Goal: Task Accomplishment & Management: Manage account settings

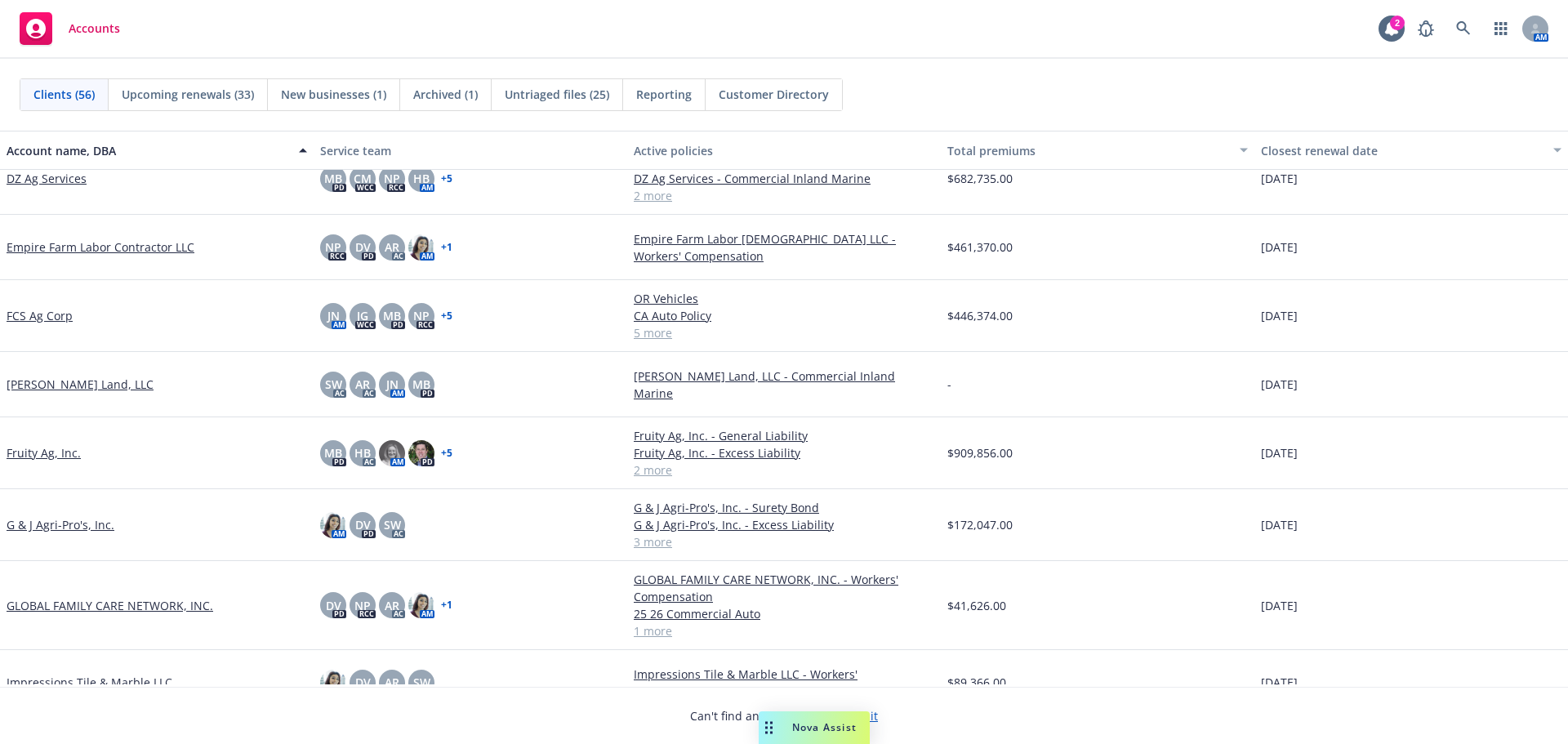
scroll to position [817, 0]
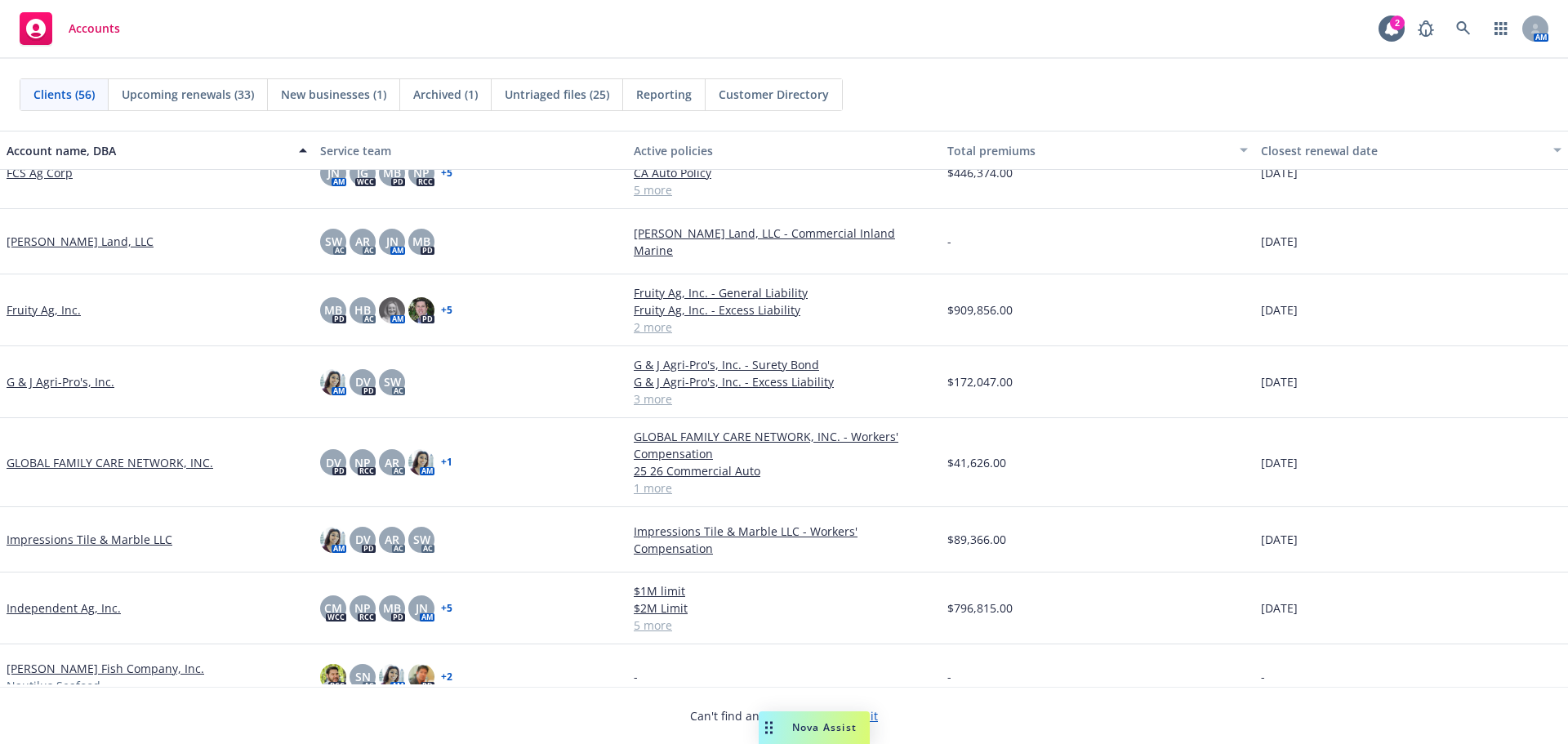
click at [46, 390] on link "G & J Agri-Pro's, Inc." at bounding box center [60, 382] width 107 height 17
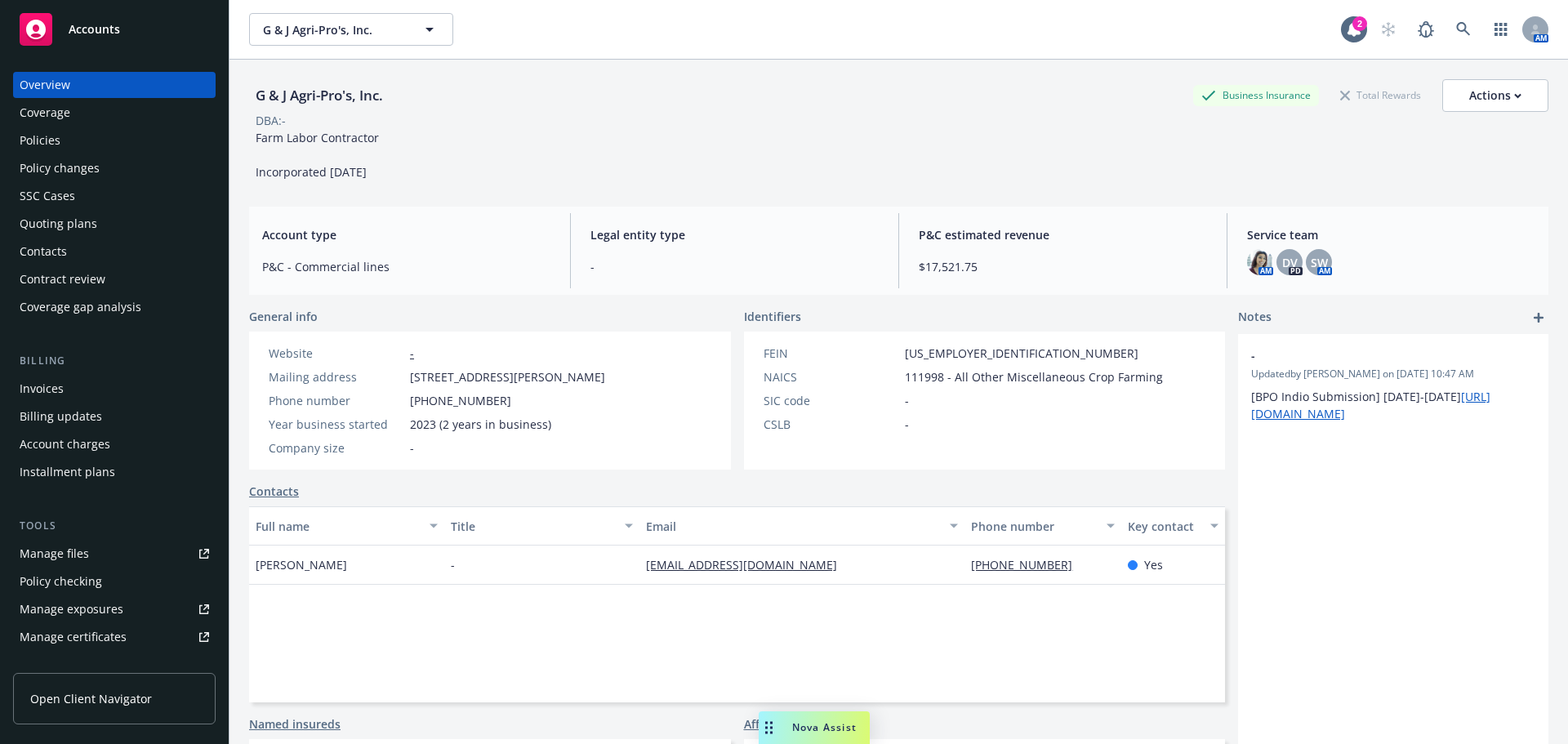
click at [94, 567] on link "Manage files" at bounding box center [113, 554] width 202 height 26
click at [80, 237] on div "Quoting plans" at bounding box center [58, 223] width 78 height 26
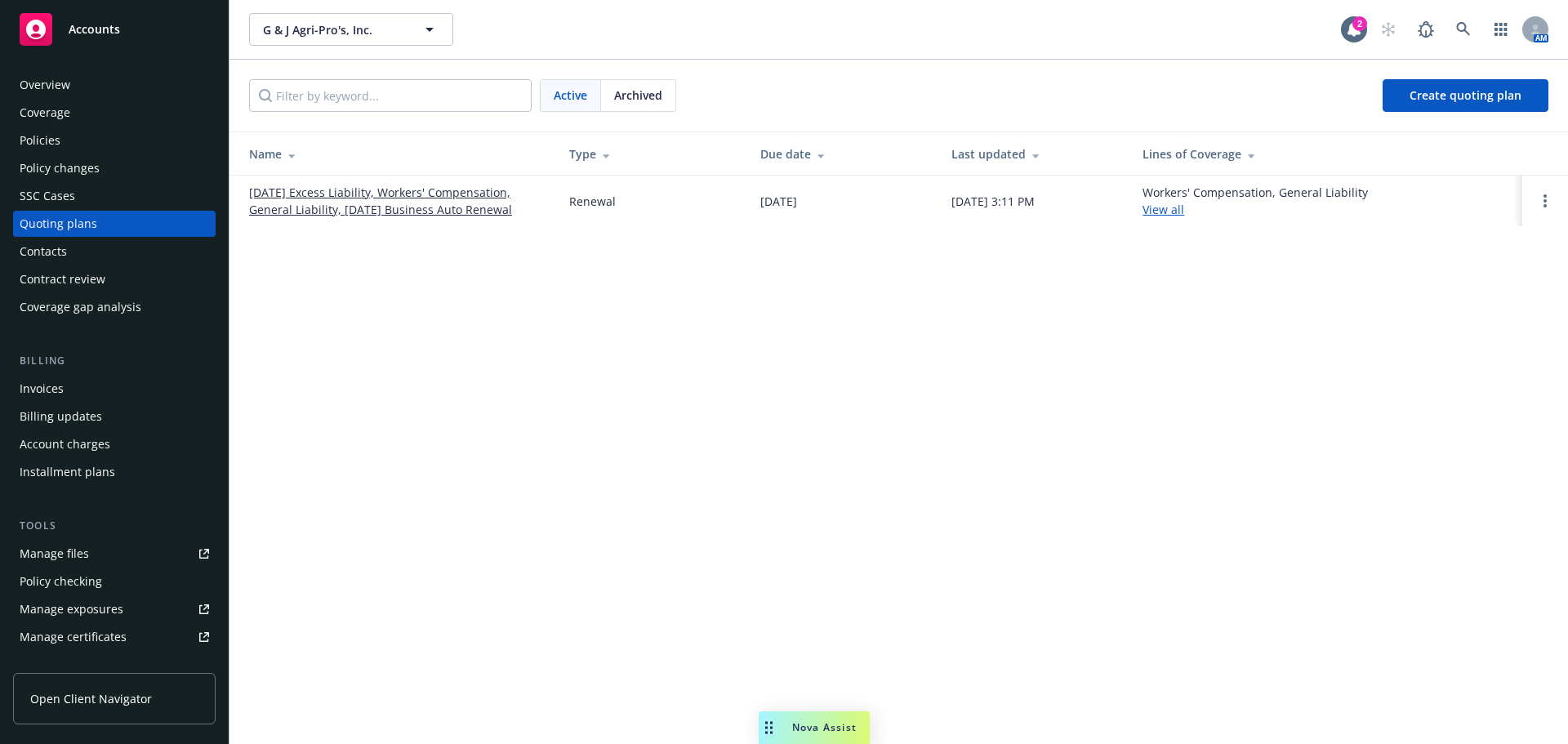
click at [442, 197] on link "12/09/25 Excess Liability, Workers' Compensation, General Liability, 12/12/25 B…" at bounding box center [395, 201] width 294 height 35
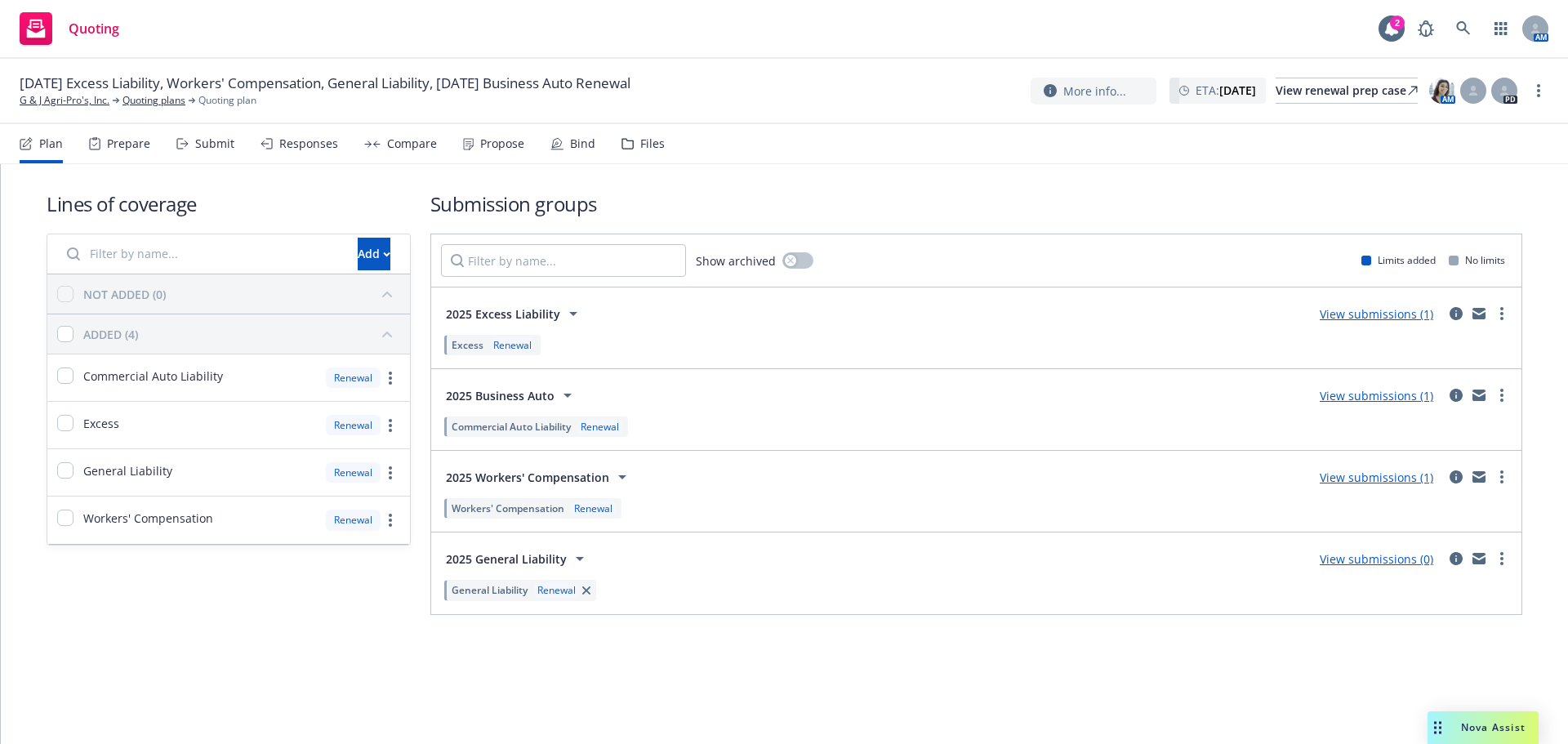
click at [664, 162] on div "Files" at bounding box center [642, 144] width 43 height 39
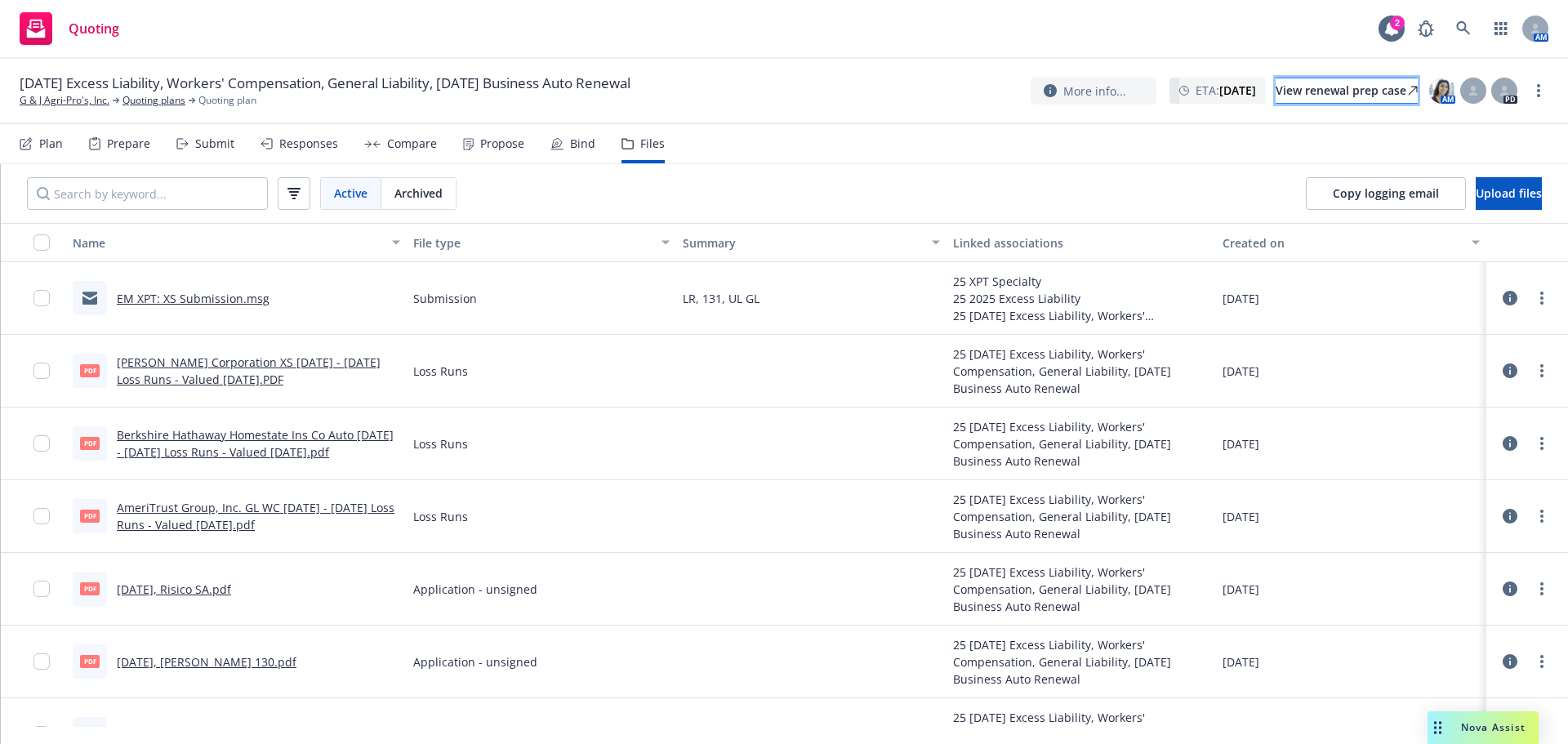
click at [1286, 95] on div "View renewal prep case" at bounding box center [1346, 91] width 142 height 25
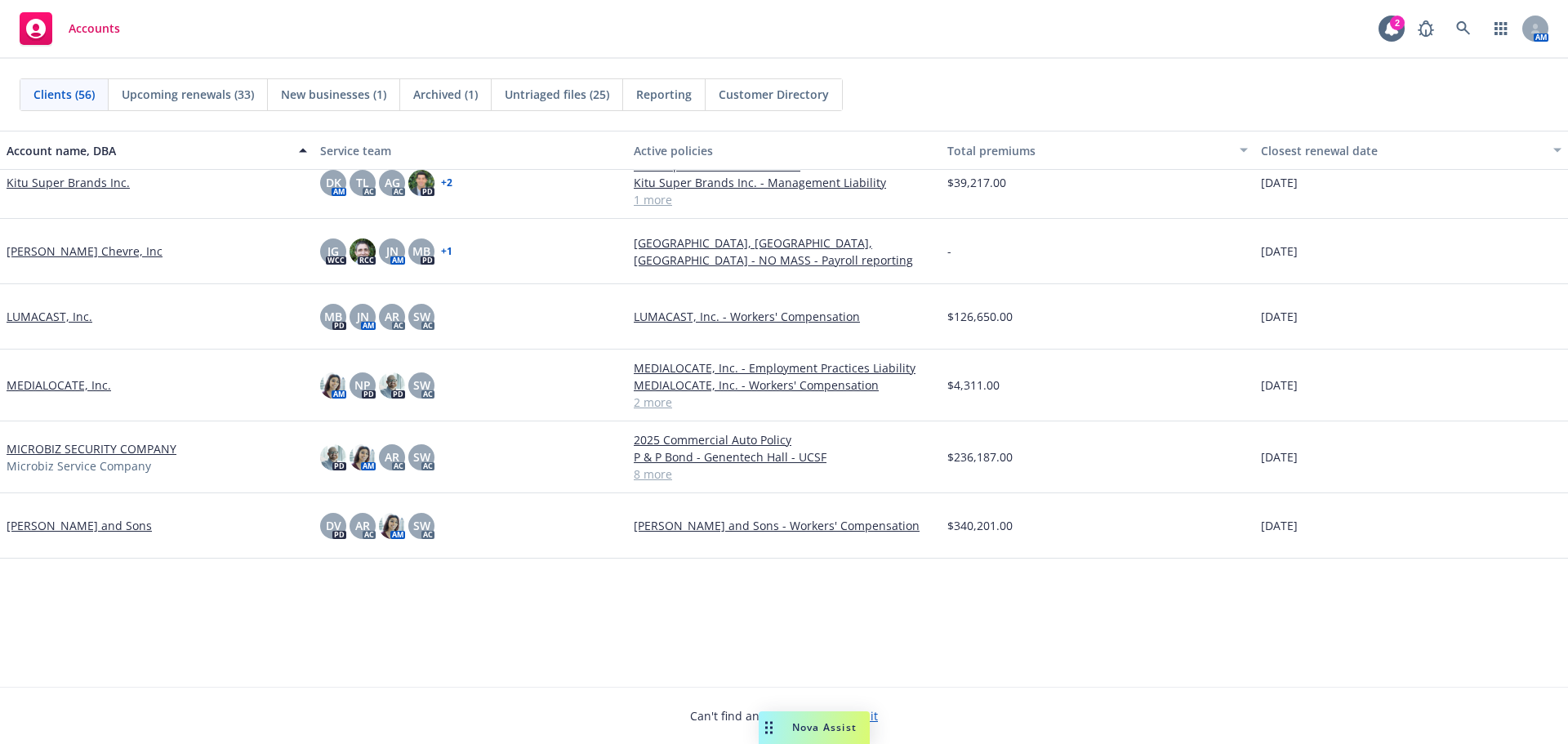
scroll to position [1088, 0]
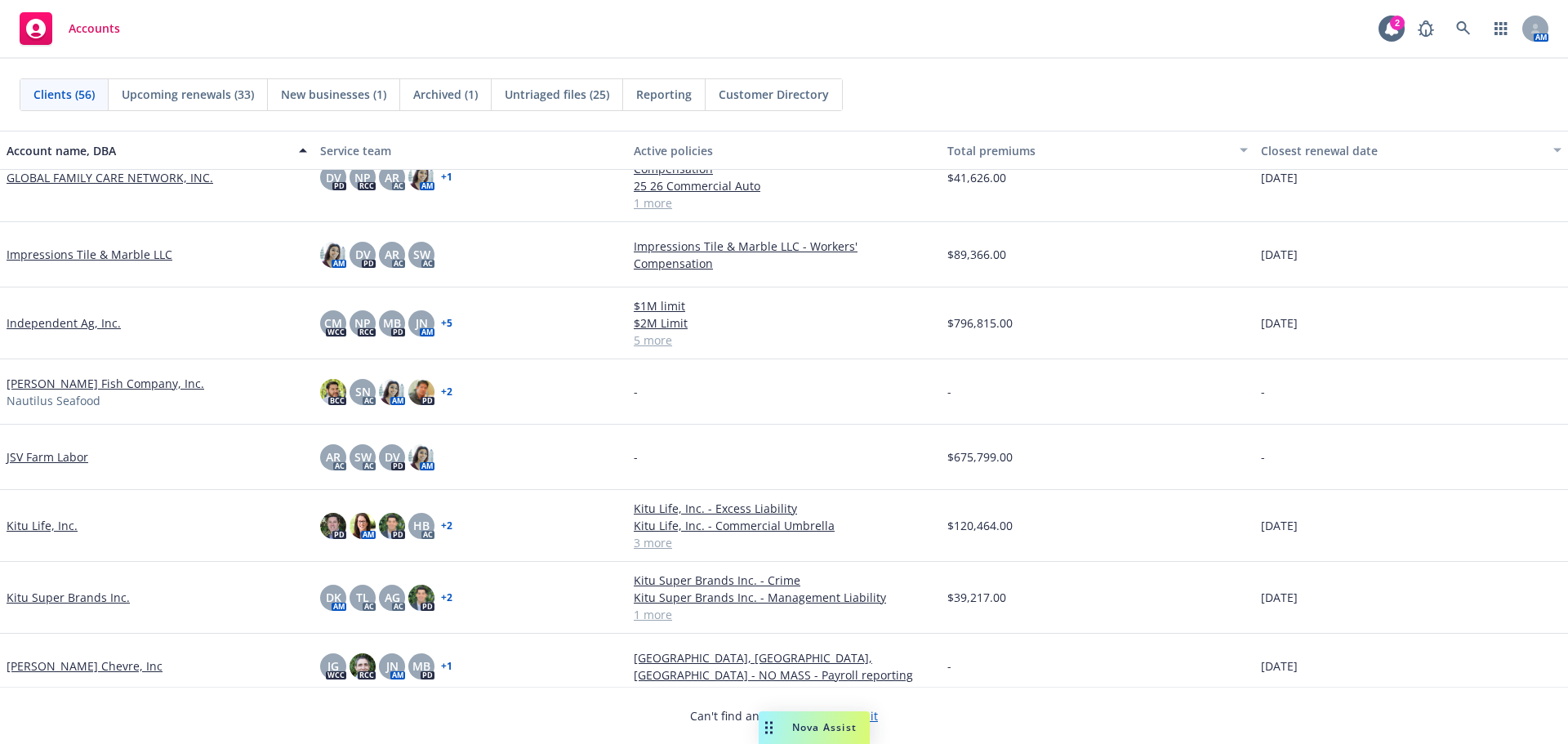
click at [65, 332] on link "Independent Ag, Inc." at bounding box center [63, 322] width 114 height 17
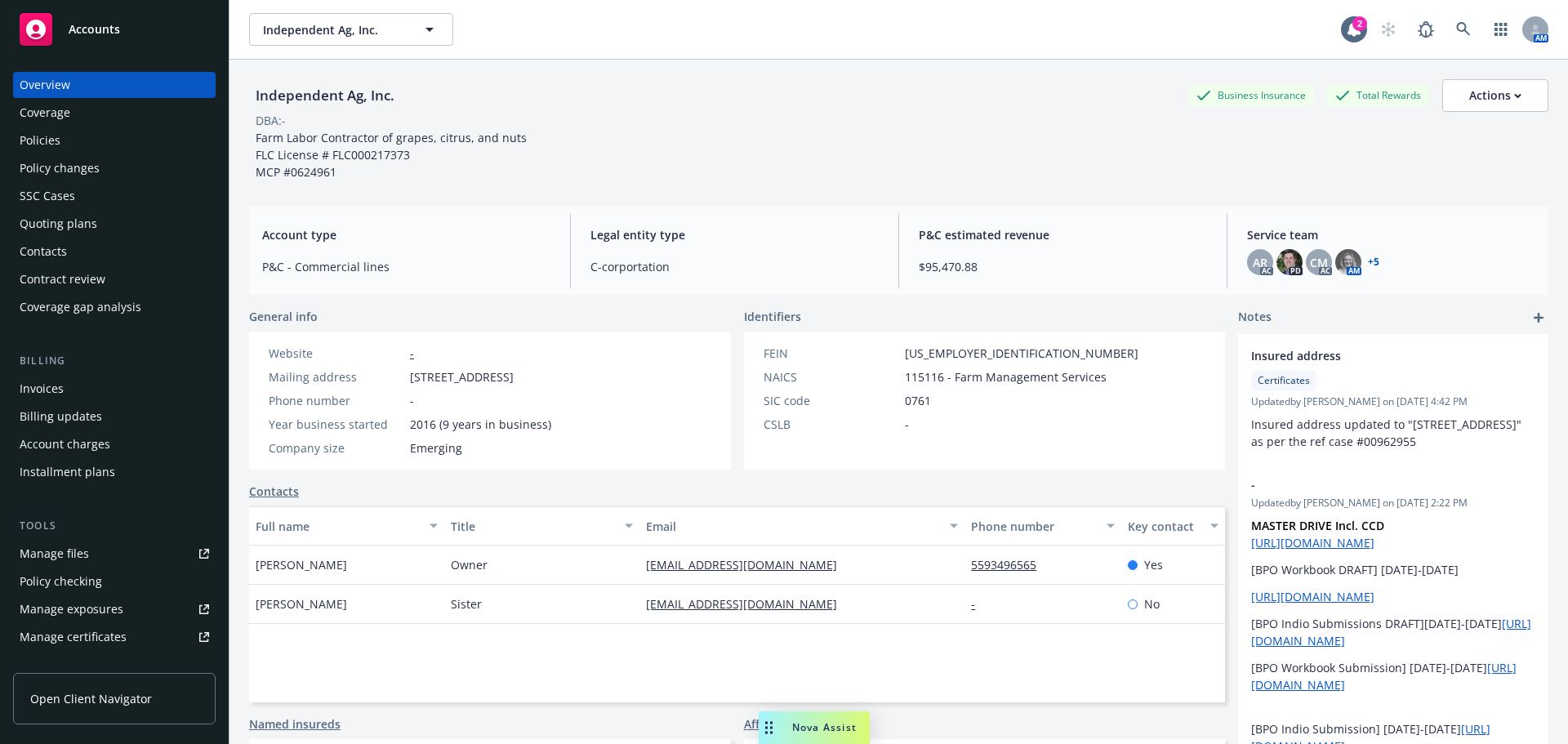
click at [88, 209] on div "SSC Cases" at bounding box center [114, 196] width 190 height 26
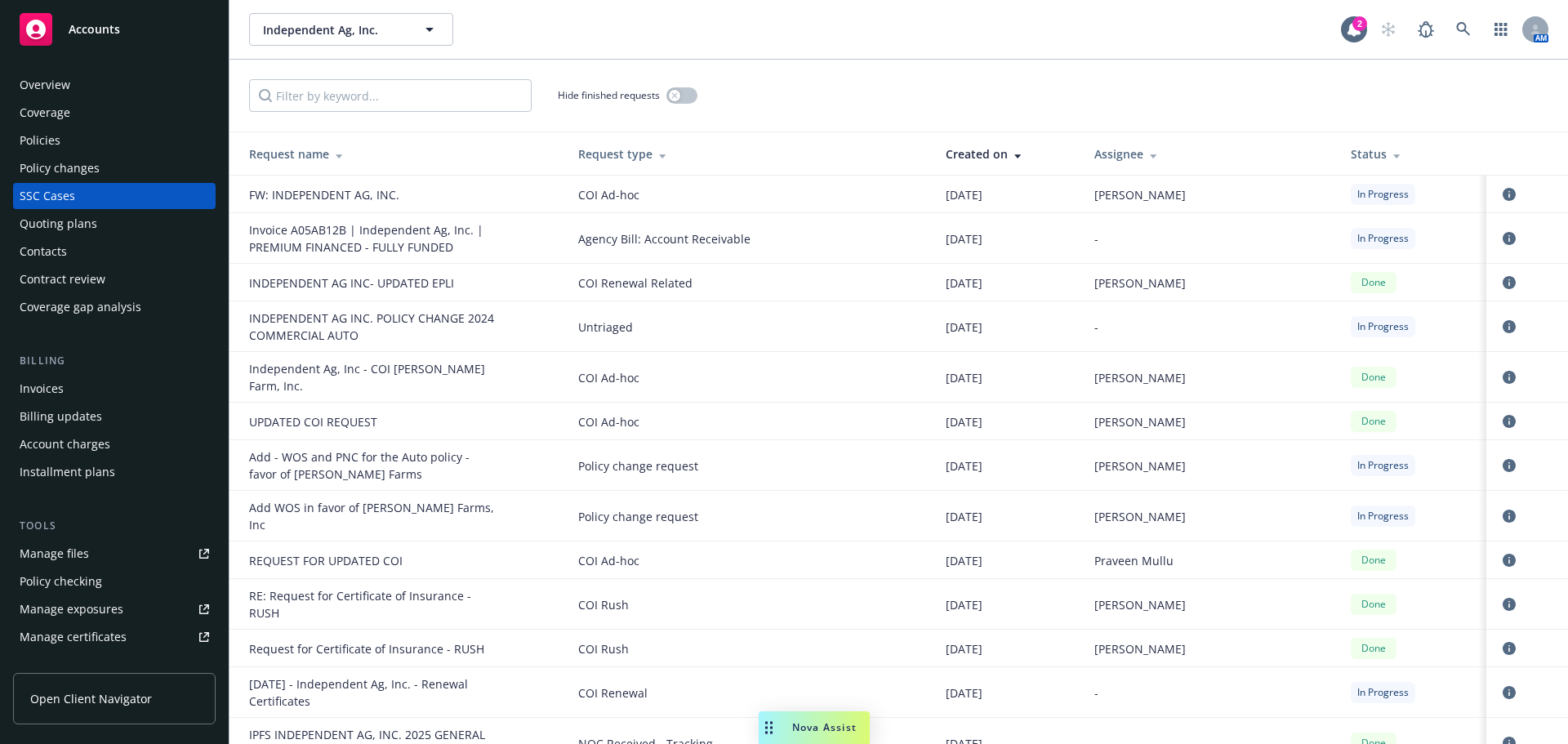
click at [95, 567] on link "Manage files" at bounding box center [113, 554] width 202 height 26
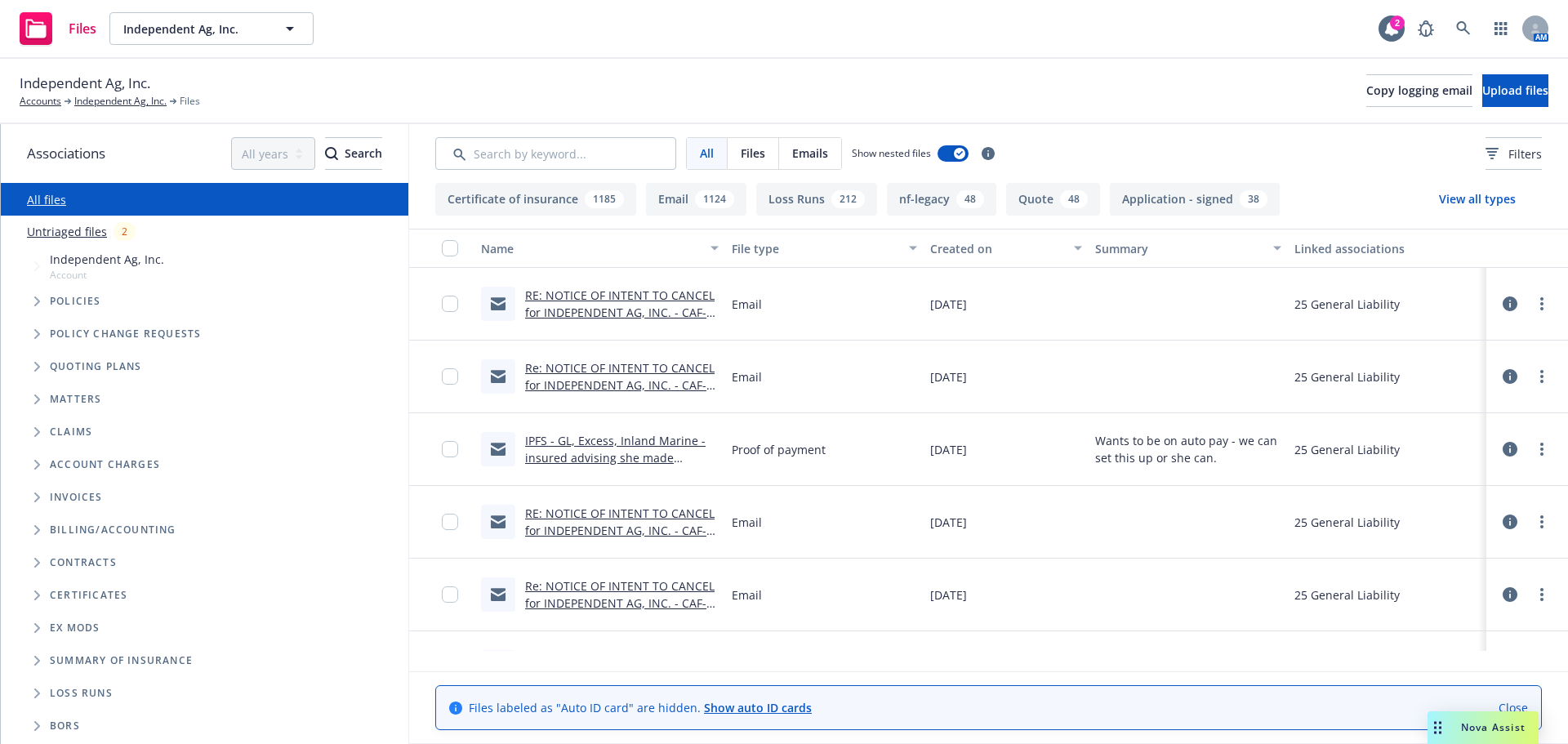
click at [66, 238] on div "Untriaged files 2" at bounding box center [204, 232] width 407 height 32
click at [74, 240] on link "Untriaged files" at bounding box center [67, 231] width 80 height 17
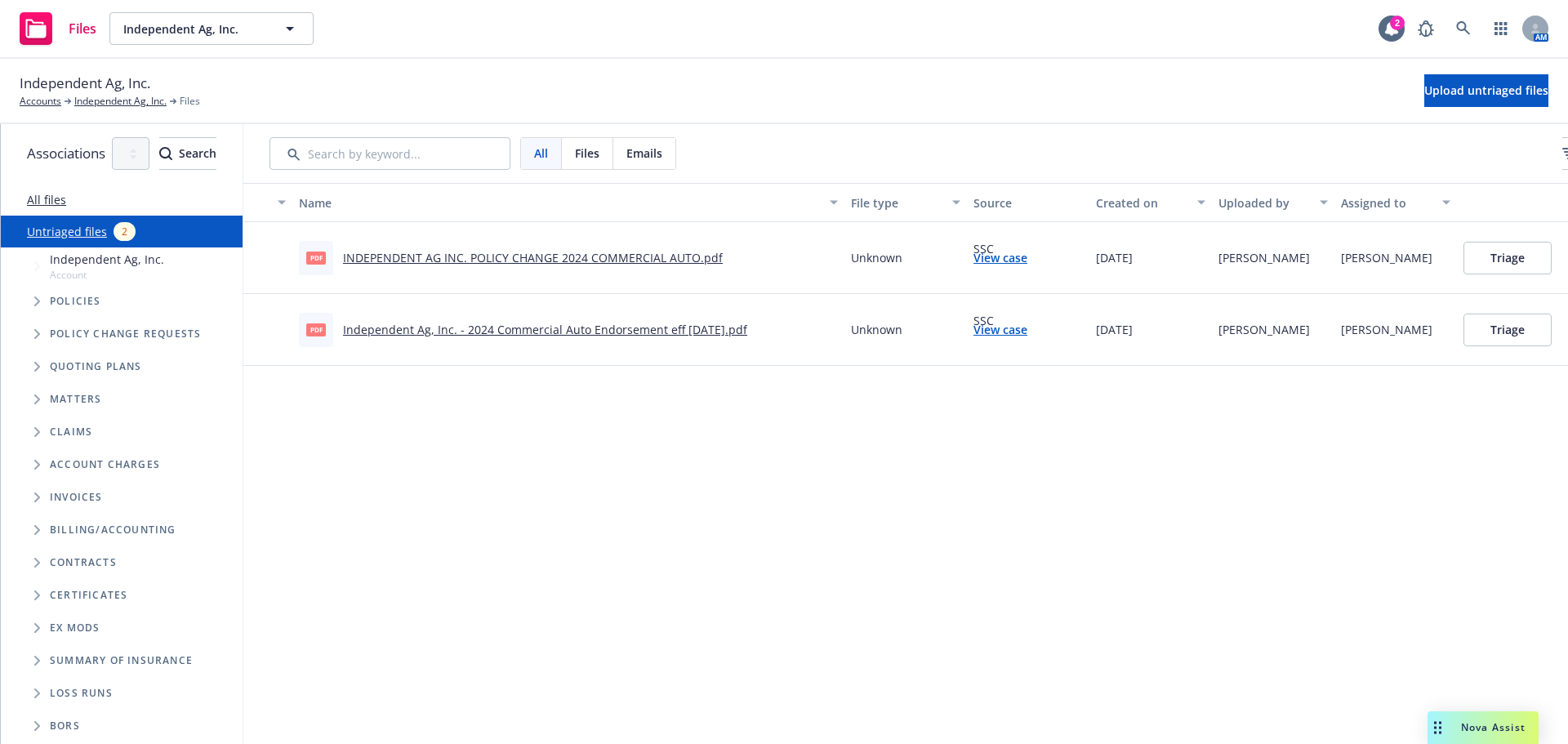
click at [34, 202] on div "All files" at bounding box center [122, 199] width 242 height 33
click at [35, 207] on link "All files" at bounding box center [47, 200] width 39 height 15
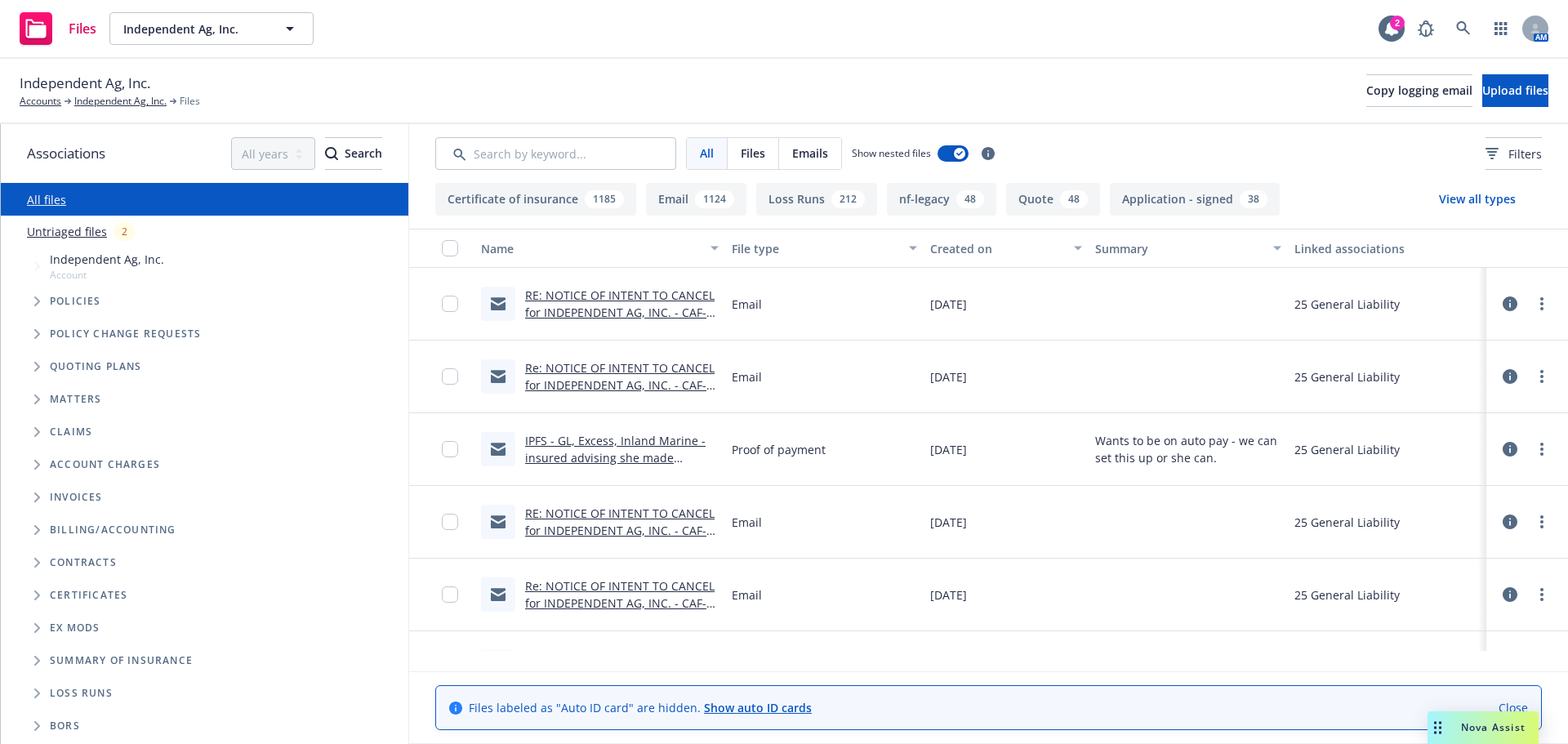
click at [640, 331] on link "RE: NOTICE OF INTENT TO CANCEL for INDEPENDENT AG, INC. - CAF-D56056 - NEWFRONT…" at bounding box center [619, 329] width 190 height 84
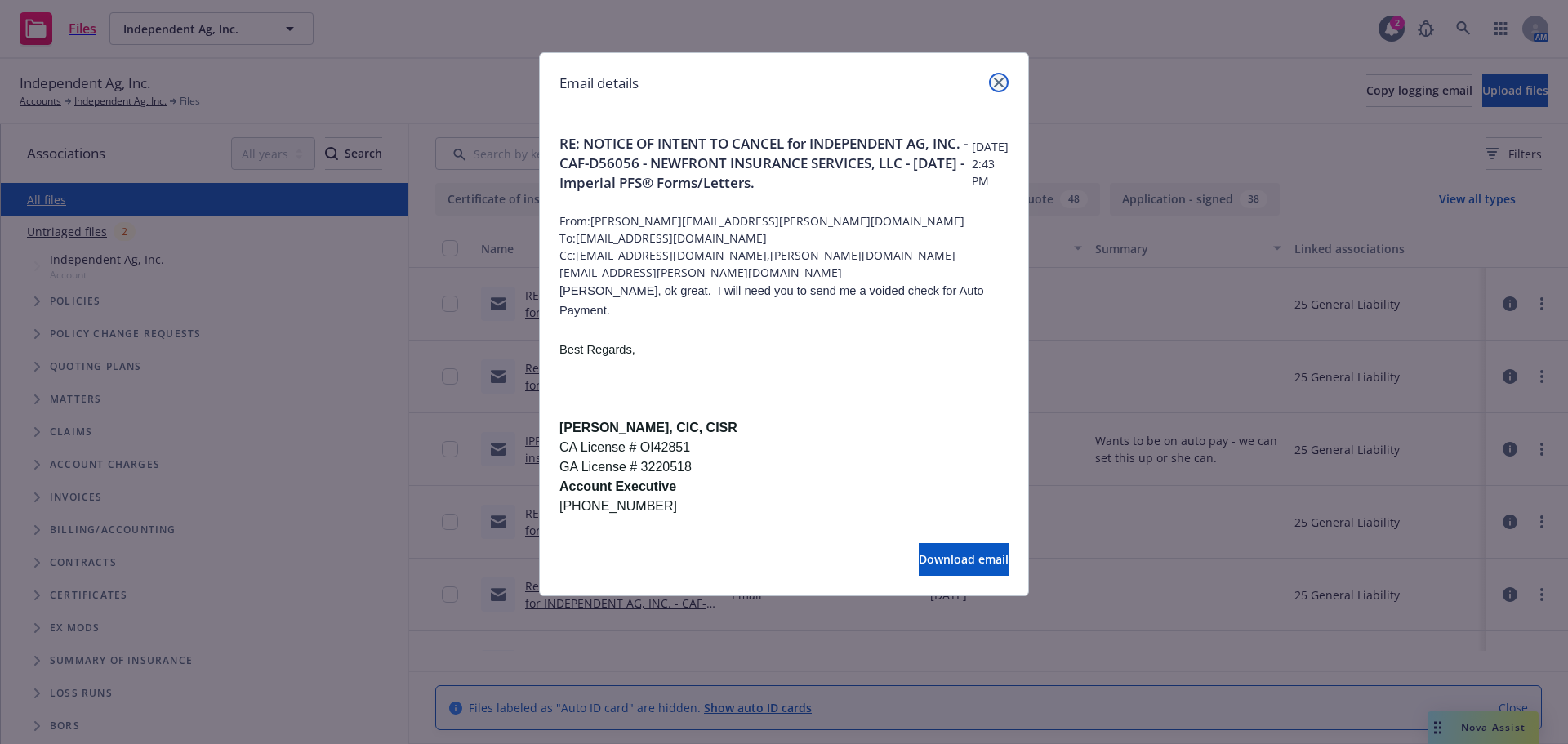
click at [1000, 84] on icon "close" at bounding box center [999, 83] width 10 height 10
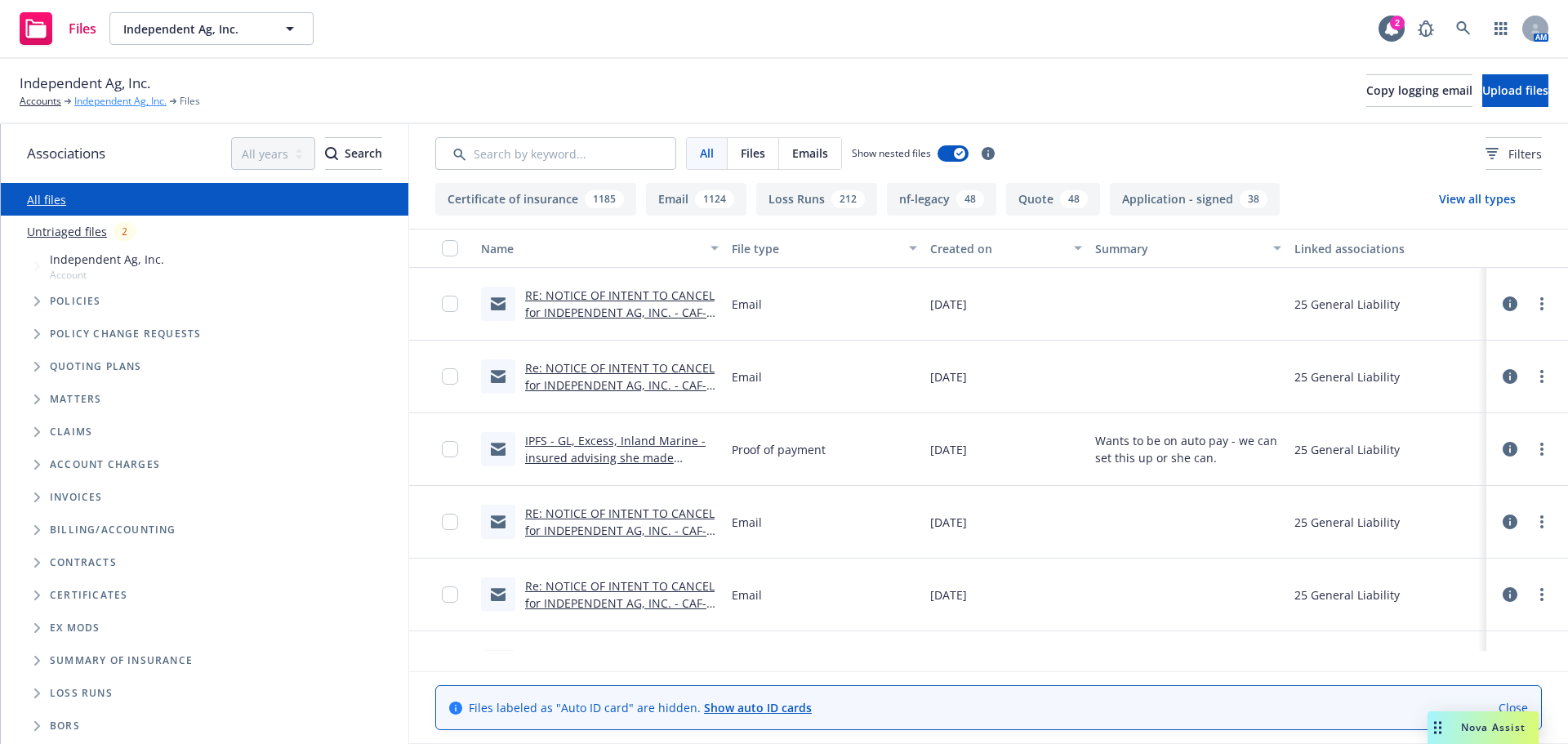
click at [117, 106] on link "Independent Ag, Inc." at bounding box center [120, 101] width 92 height 14
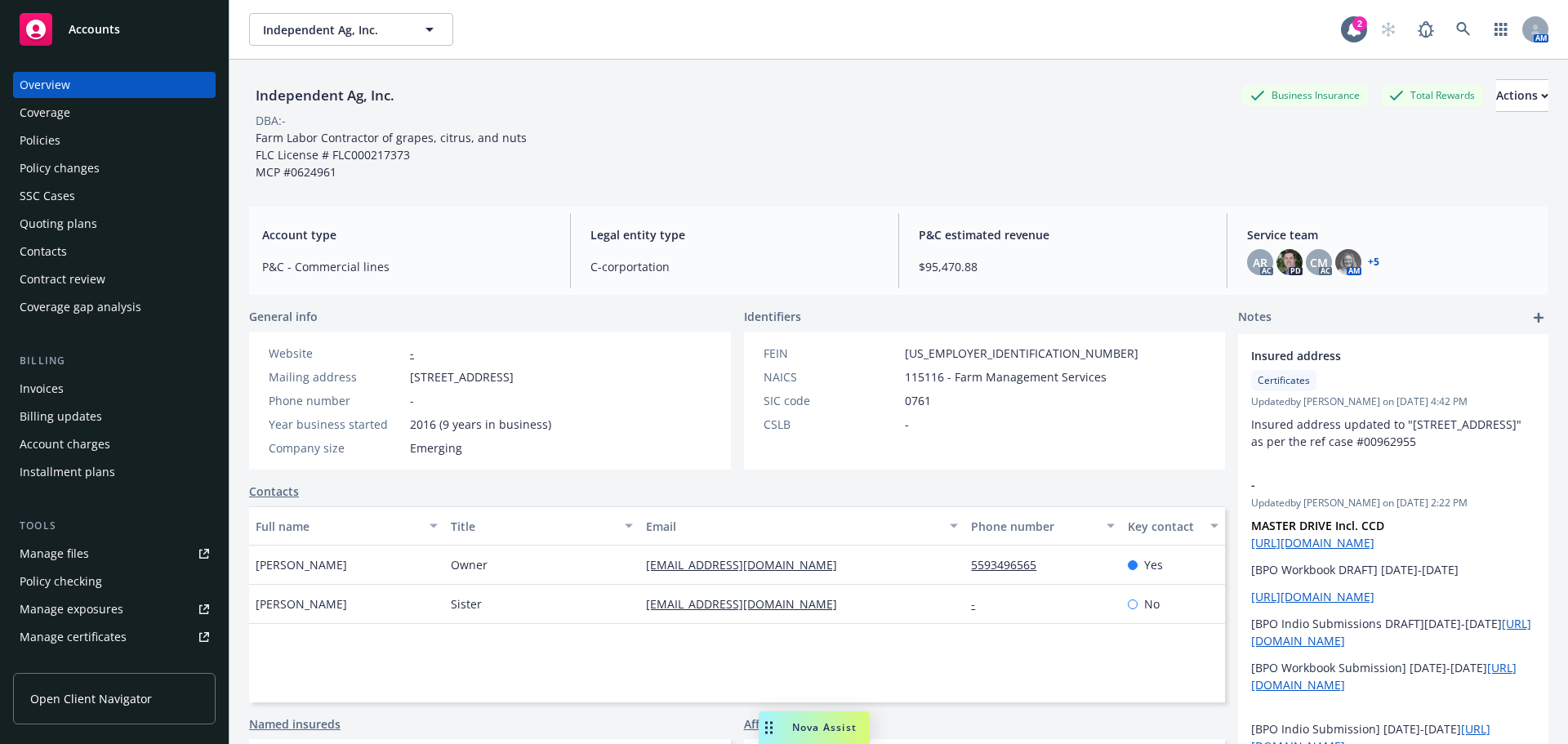
click at [77, 209] on div "SSC Cases" at bounding box center [114, 196] width 190 height 26
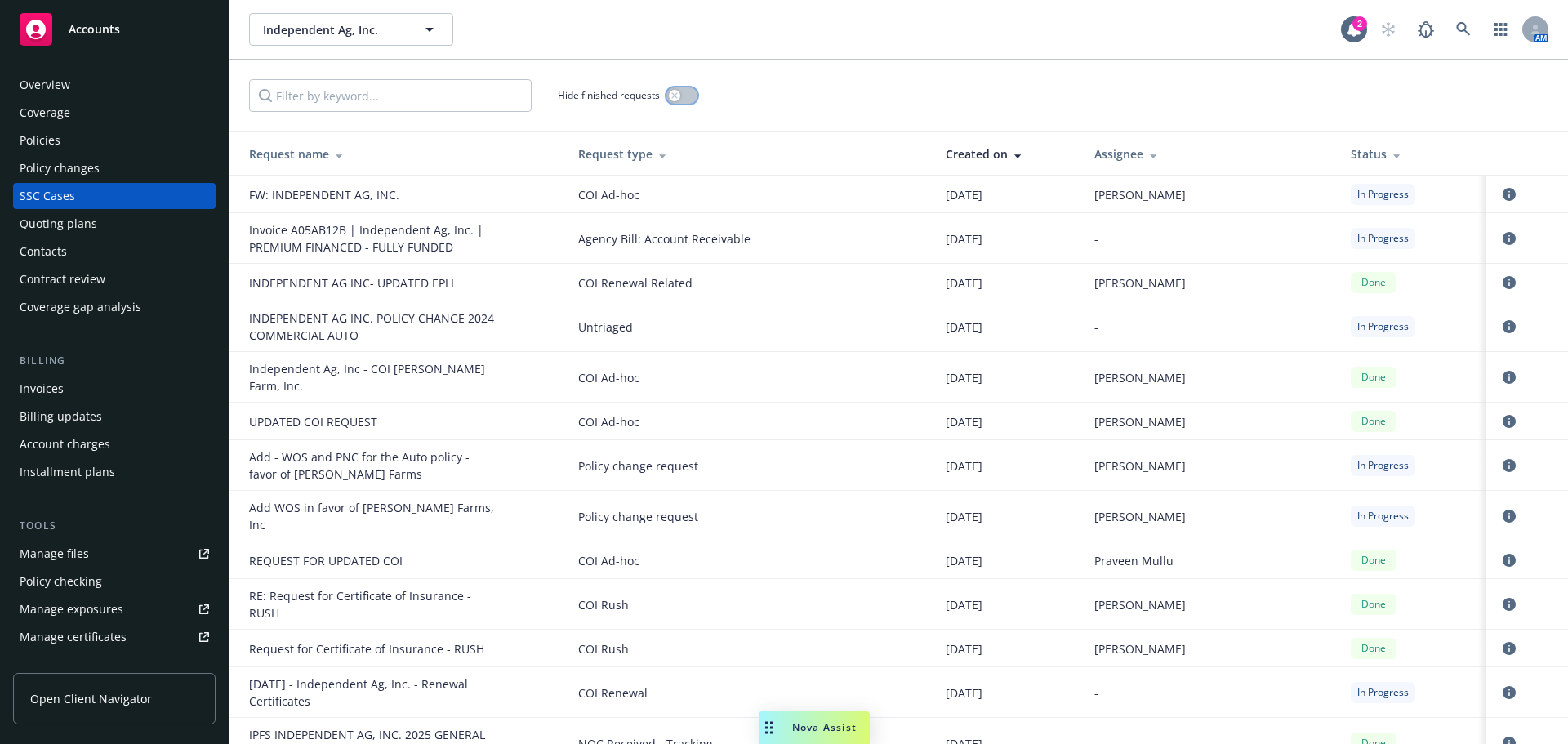
click at [684, 97] on button "button" at bounding box center [681, 95] width 31 height 16
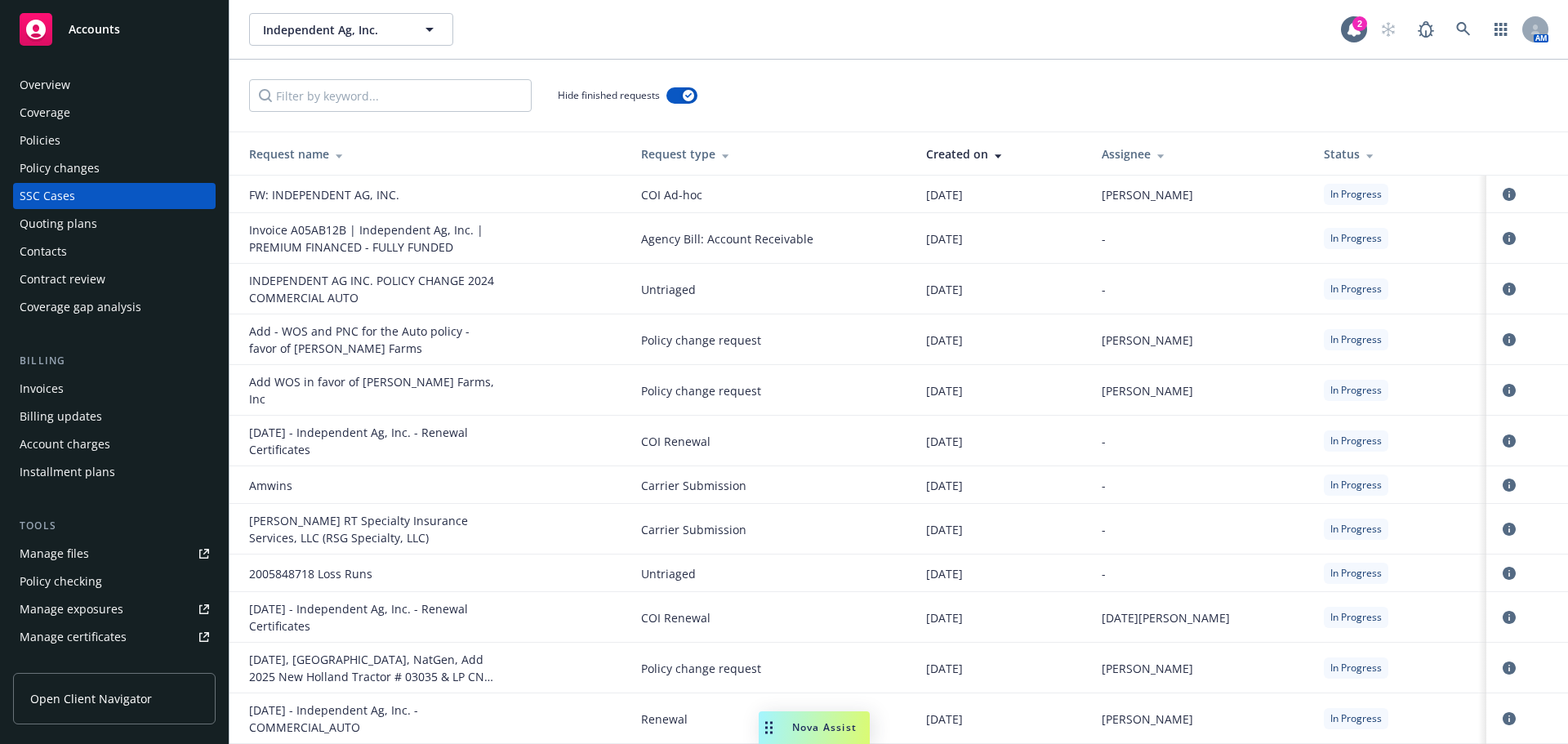
click at [109, 402] on div "Invoices" at bounding box center [114, 389] width 190 height 26
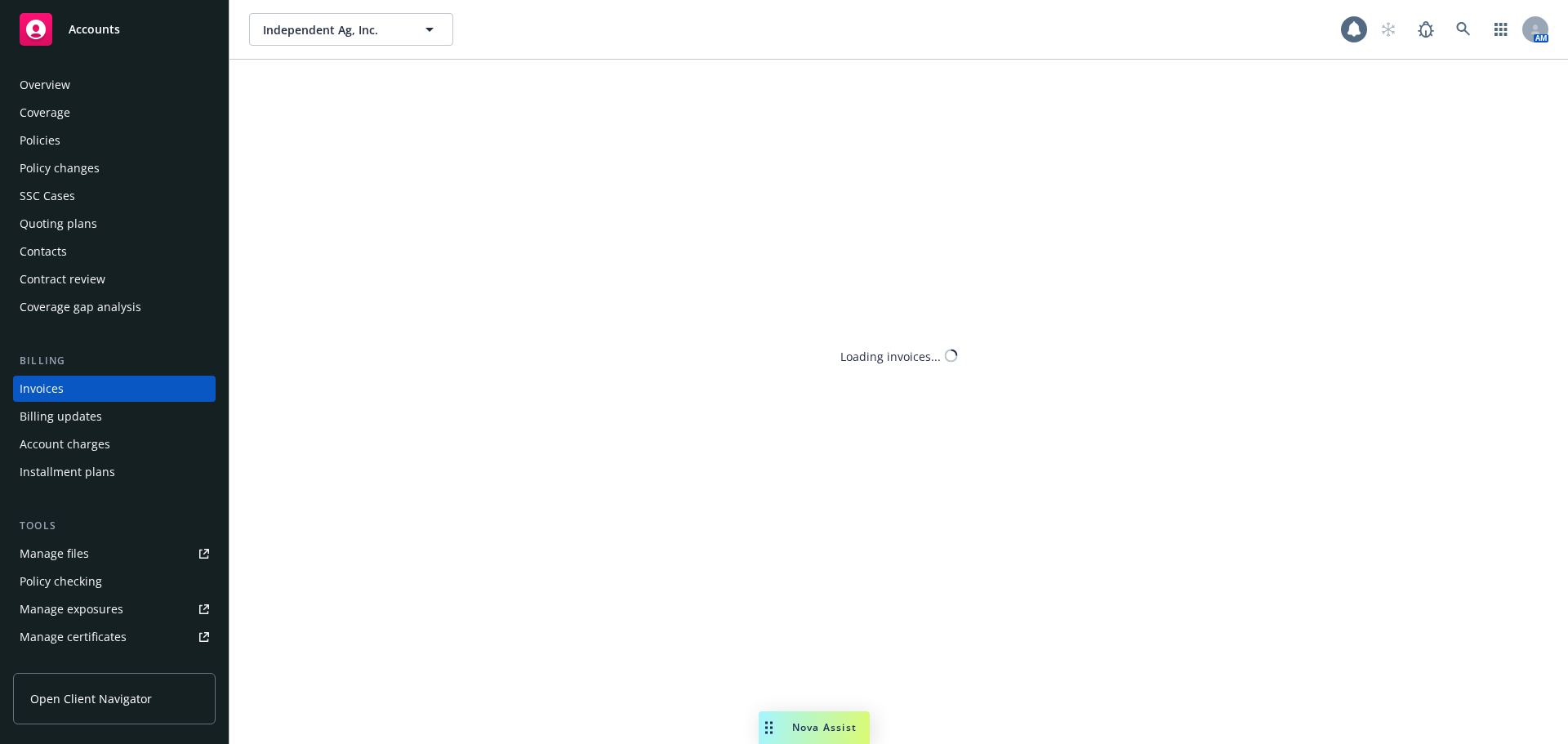
scroll to position [35, 0]
